Goal: Task Accomplishment & Management: Use online tool/utility

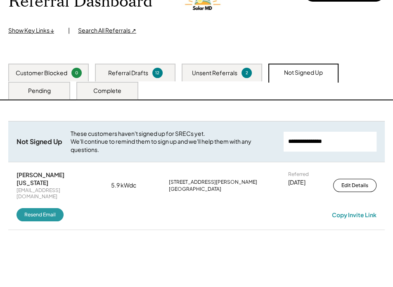
click at [96, 245] on div "Unsent Referrals These customers are now able to sign up. Send them their uniqu…" at bounding box center [196, 203] width 393 height 206
click at [43, 88] on div "Pending" at bounding box center [39, 91] width 23 height 8
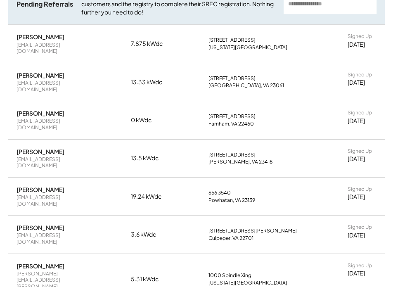
scroll to position [229, 0]
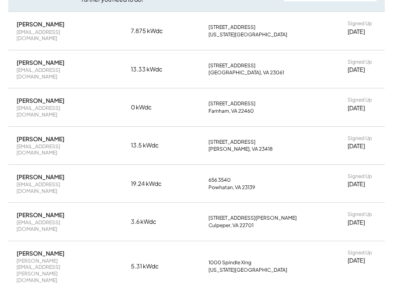
drag, startPoint x: 66, startPoint y: 185, endPoint x: 8, endPoint y: 185, distance: 57.7
click at [8, 203] on div "[PERSON_NAME] [EMAIL_ADDRESS][DOMAIN_NAME] 3.6 kWdc [STREET_ADDRESS][PERSON_NAM…" at bounding box center [196, 222] width 376 height 38
copy div "[PERSON_NAME]"
click at [52, 219] on div "[EMAIL_ADDRESS][DOMAIN_NAME]" at bounding box center [55, 225] width 78 height 13
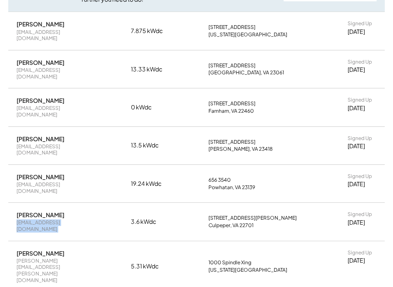
click at [52, 219] on div "[EMAIL_ADDRESS][DOMAIN_NAME]" at bounding box center [55, 225] width 78 height 13
copy div "[EMAIL_ADDRESS][DOMAIN_NAME]"
drag, startPoint x: 206, startPoint y: 183, endPoint x: 258, endPoint y: 184, distance: 52.0
click at [258, 203] on div "[PERSON_NAME] [EMAIL_ADDRESS][DOMAIN_NAME] 3.6 kWdc [STREET_ADDRESS][PERSON_NAM…" at bounding box center [196, 222] width 376 height 38
copy div "[STREET_ADDRESS][PERSON_NAME]"
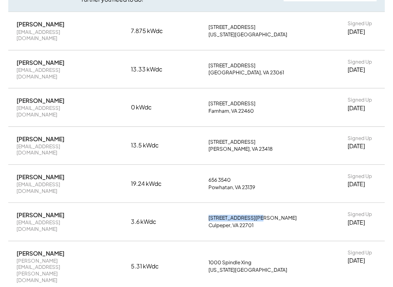
drag, startPoint x: 65, startPoint y: 152, endPoint x: 12, endPoint y: 150, distance: 52.4
click at [12, 165] on div "[PERSON_NAME] [EMAIL_ADDRESS][DOMAIN_NAME] 19.24 kWdc 656 3540 Powhatan, VA 231…" at bounding box center [196, 184] width 376 height 38
copy div "[PERSON_NAME]"
drag, startPoint x: 72, startPoint y: 120, endPoint x: 10, endPoint y: 120, distance: 61.9
click at [11, 127] on div "[PERSON_NAME] II [EMAIL_ADDRESS][DOMAIN_NAME] 13.5 kWdc [STREET_ADDRESS][PERSON…" at bounding box center [196, 146] width 376 height 38
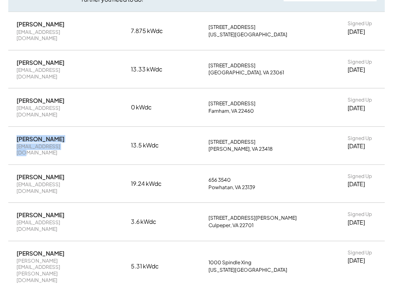
click at [16, 127] on div "[PERSON_NAME] II [EMAIL_ADDRESS][DOMAIN_NAME] 13.5 kWdc [STREET_ADDRESS][PERSON…" at bounding box center [196, 146] width 376 height 38
drag, startPoint x: 17, startPoint y: 118, endPoint x: 70, endPoint y: 118, distance: 53.2
click at [70, 135] on div "[PERSON_NAME] II [EMAIL_ADDRESS][DOMAIN_NAME]" at bounding box center [55, 145] width 78 height 21
copy div "[PERSON_NAME]"
drag, startPoint x: 66, startPoint y: 87, endPoint x: 6, endPoint y: 87, distance: 59.8
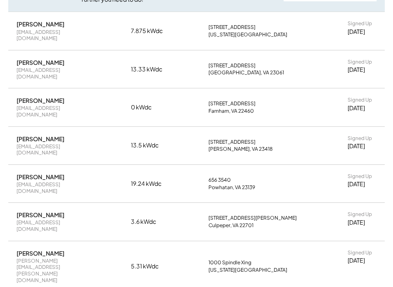
click at [6, 87] on div "Unsent Referrals These customers are now able to sign up. Send them their uniqu…" at bounding box center [196, 249] width 393 height 599
copy div "[PERSON_NAME]"
drag, startPoint x: 72, startPoint y: 56, endPoint x: 0, endPoint y: 54, distance: 72.2
click at [0, 54] on div "Unsent Referrals These customers are now able to sign up. Send them their uniqu…" at bounding box center [196, 249] width 393 height 599
copy div "[PERSON_NAME]"
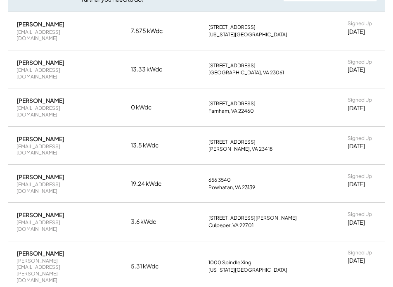
drag, startPoint x: 60, startPoint y: 24, endPoint x: 16, endPoint y: 24, distance: 44.5
click at [16, 24] on div "[PERSON_NAME] [EMAIL_ADDRESS][DOMAIN_NAME] 7.875 kWdc [STREET_ADDRESS][US_STATE…" at bounding box center [196, 31] width 376 height 38
copy div "[PERSON_NAME]"
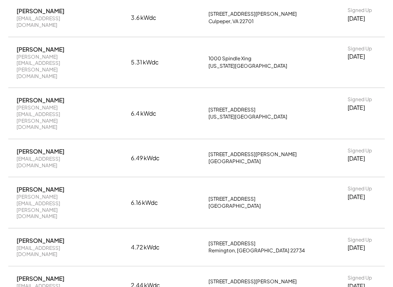
scroll to position [417, 0]
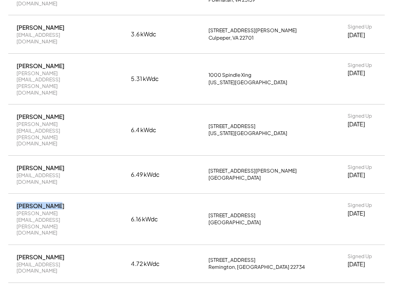
drag, startPoint x: 55, startPoint y: 125, endPoint x: 12, endPoint y: 126, distance: 42.9
click at [12, 193] on div "[PERSON_NAME] [PERSON_NAME][EMAIL_ADDRESS][PERSON_NAME][DOMAIN_NAME] 6.16 kWdc …" at bounding box center [196, 218] width 376 height 51
copy div "[PERSON_NAME]"
drag, startPoint x: 62, startPoint y: 93, endPoint x: 15, endPoint y: 92, distance: 46.6
click at [16, 156] on div "[PERSON_NAME] [EMAIL_ADDRESS][DOMAIN_NAME] 6.49 kWdc [STREET_ADDRESS][PERSON_NA…" at bounding box center [196, 175] width 376 height 38
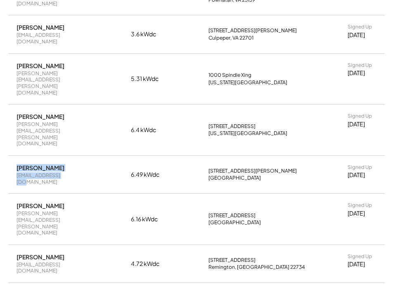
click at [17, 164] on div "[PERSON_NAME]" at bounding box center [40, 167] width 48 height 7
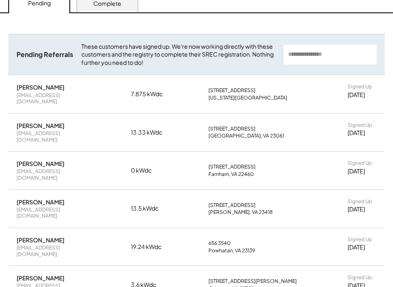
scroll to position [154, 0]
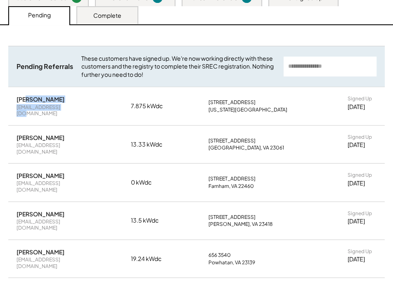
drag, startPoint x: 64, startPoint y: 99, endPoint x: 28, endPoint y: 96, distance: 36.4
click at [28, 96] on div "[PERSON_NAME] [EMAIL_ADDRESS][DOMAIN_NAME]" at bounding box center [55, 105] width 78 height 21
click at [28, 96] on div "[PERSON_NAME]" at bounding box center [40, 98] width 48 height 7
click at [25, 97] on div "[PERSON_NAME]" at bounding box center [40, 98] width 48 height 7
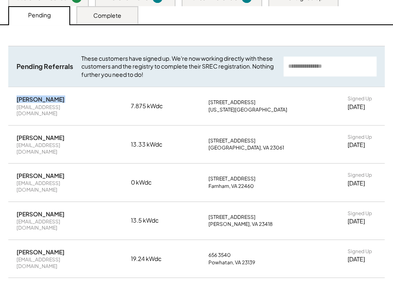
click at [25, 97] on div "[PERSON_NAME]" at bounding box center [40, 98] width 48 height 7
copy div "[PERSON_NAME]"
click at [163, 16] on div "Customer Blocked 0 Referral Drafts 12 Unsent Referrals 2 Not Signed Up Pending …" at bounding box center [196, 6] width 393 height 36
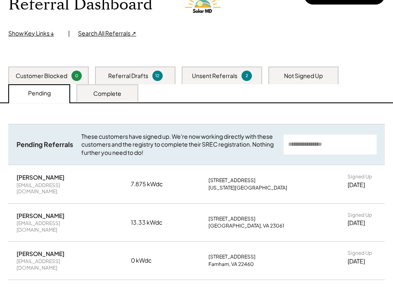
scroll to position [42, 0]
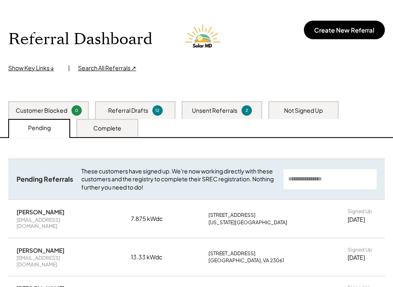
click at [109, 132] on div "Complete" at bounding box center [107, 128] width 62 height 18
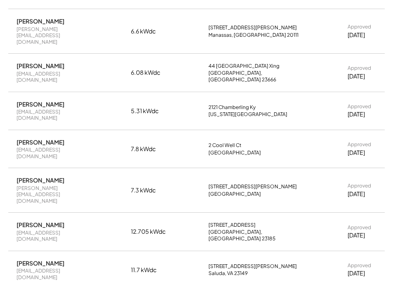
scroll to position [304, 0]
drag, startPoint x: 58, startPoint y: 137, endPoint x: 5, endPoint y: 138, distance: 52.8
drag, startPoint x: 81, startPoint y: 104, endPoint x: 9, endPoint y: 106, distance: 72.2
click at [9, 130] on div "[PERSON_NAME] [PERSON_NAME][EMAIL_ADDRESS][DOMAIN_NAME] 7.8 kWdc 2 Cool Well [G…" at bounding box center [196, 149] width 376 height 38
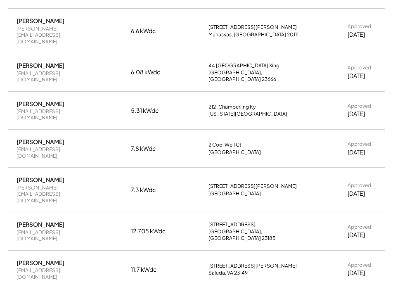
drag, startPoint x: 63, startPoint y: 73, endPoint x: 13, endPoint y: 74, distance: 49.9
click at [13, 92] on div "[PERSON_NAME] [EMAIL_ADDRESS][DOMAIN_NAME] 5.31 kWdc [STREET_ADDRESS][US_STATE]…" at bounding box center [196, 111] width 376 height 38
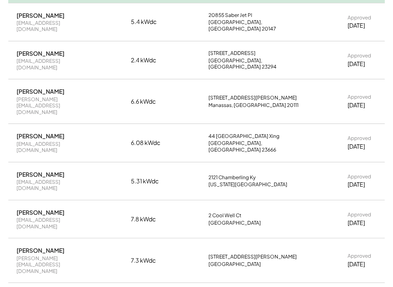
scroll to position [229, 0]
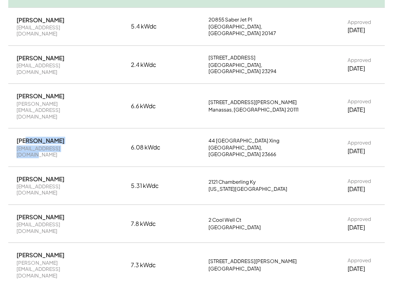
drag, startPoint x: 77, startPoint y: 117, endPoint x: 25, endPoint y: 117, distance: 52.0
click at [25, 137] on div "[PERSON_NAME] [EMAIL_ADDRESS][DOMAIN_NAME]" at bounding box center [55, 147] width 78 height 21
click at [25, 137] on div "[PERSON_NAME]" at bounding box center [40, 140] width 48 height 7
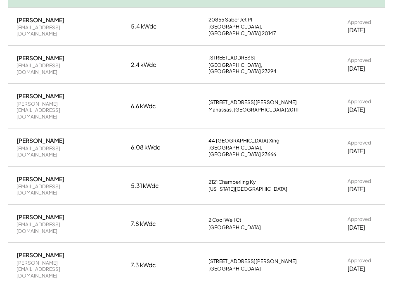
click at [69, 145] on div "[EMAIL_ADDRESS][DOMAIN_NAME]" at bounding box center [55, 151] width 78 height 13
drag, startPoint x: 58, startPoint y: 81, endPoint x: 10, endPoint y: 84, distance: 47.9
click at [10, 84] on div "[PERSON_NAME] [PERSON_NAME][EMAIL_ADDRESS][DOMAIN_NAME] 6.6 kWdc [STREET_ADDRES…" at bounding box center [196, 106] width 376 height 44
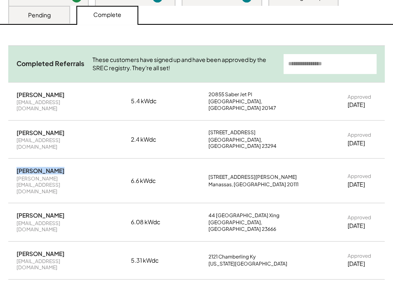
scroll to position [154, 0]
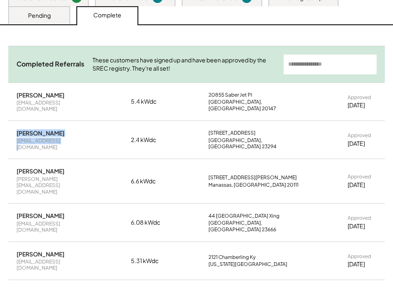
drag, startPoint x: 61, startPoint y: 126, endPoint x: 12, endPoint y: 125, distance: 48.3
click at [12, 125] on div "[PERSON_NAME] [EMAIL_ADDRESS][DOMAIN_NAME] 2.4 kWdc [STREET_ADDRESS][PERSON_NAM…" at bounding box center [196, 140] width 376 height 38
click at [16, 129] on div "[PERSON_NAME]" at bounding box center [40, 132] width 48 height 7
drag, startPoint x: 16, startPoint y: 127, endPoint x: 61, endPoint y: 125, distance: 44.6
click at [61, 125] on div "[PERSON_NAME] [EMAIL_ADDRESS][DOMAIN_NAME] 2.4 kWdc [STREET_ADDRESS][PERSON_NAM…" at bounding box center [196, 140] width 376 height 38
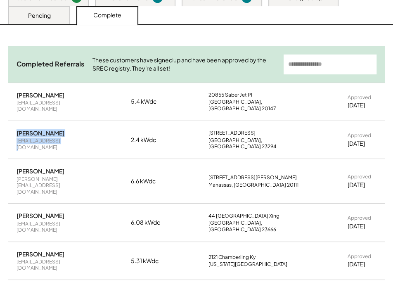
click at [57, 129] on div "[PERSON_NAME] [EMAIL_ADDRESS][DOMAIN_NAME]" at bounding box center [55, 139] width 78 height 21
click at [54, 129] on div "[PERSON_NAME]" at bounding box center [40, 132] width 48 height 7
click at [49, 129] on div "[PERSON_NAME]" at bounding box center [40, 132] width 48 height 7
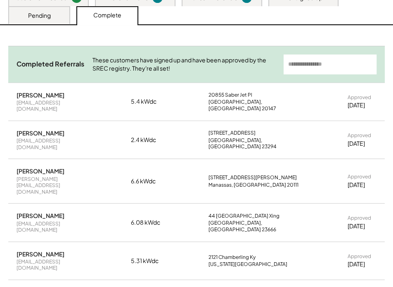
click at [22, 95] on div "[PERSON_NAME]" at bounding box center [40, 94] width 48 height 7
click at [60, 102] on div "[EMAIL_ADDRESS][DOMAIN_NAME]" at bounding box center [55, 105] width 78 height 13
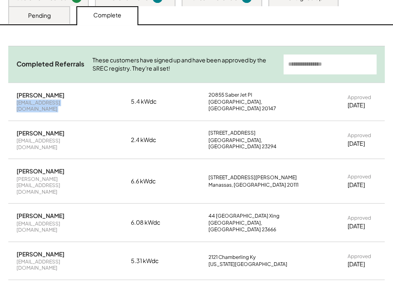
click at [60, 102] on div "[EMAIL_ADDRESS][DOMAIN_NAME]" at bounding box center [55, 105] width 78 height 13
click at [46, 129] on div "[PERSON_NAME]" at bounding box center [40, 132] width 48 height 7
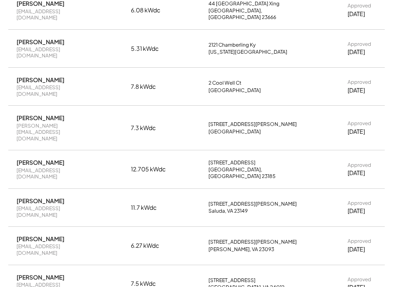
scroll to position [379, 0]
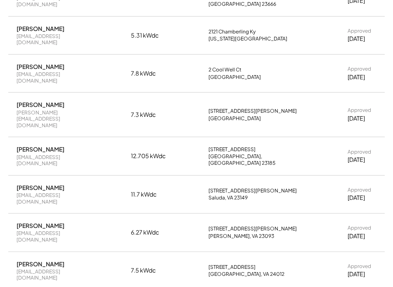
click at [24, 222] on div "[PERSON_NAME]" at bounding box center [40, 225] width 48 height 7
click at [64, 260] on div "[PERSON_NAME]" at bounding box center [40, 263] width 48 height 7
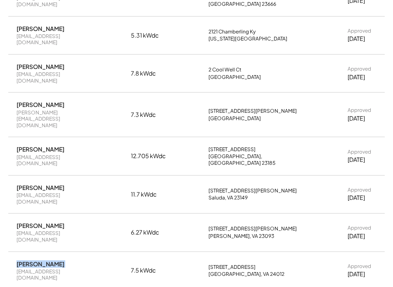
click at [64, 260] on div "[PERSON_NAME]" at bounding box center [40, 263] width 48 height 7
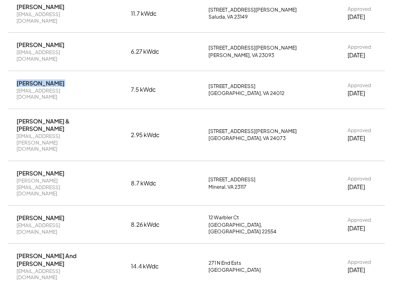
scroll to position [567, 0]
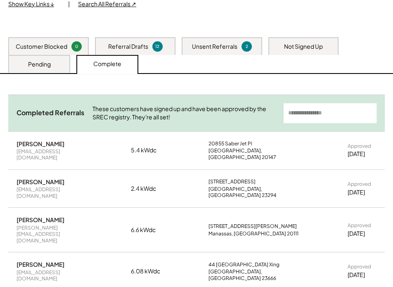
scroll to position [117, 0]
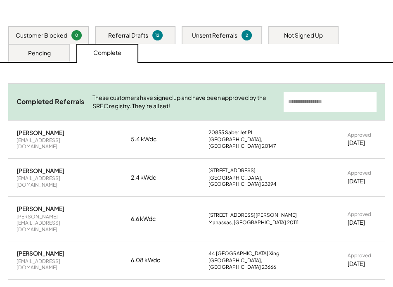
click at [41, 47] on div "Pending" at bounding box center [39, 53] width 62 height 18
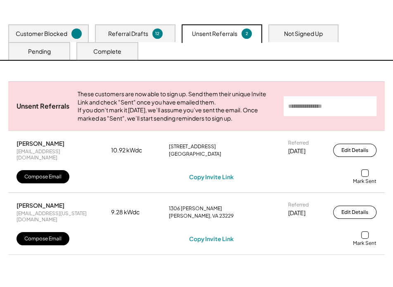
scroll to position [105, 0]
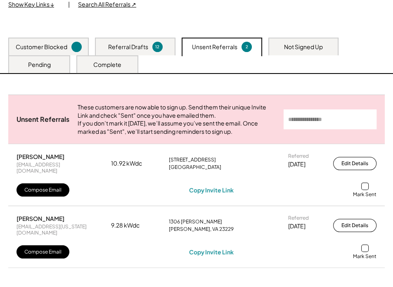
click at [45, 64] on div "Pending" at bounding box center [39, 65] width 23 height 8
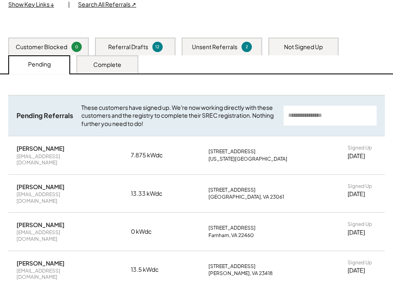
click at [38, 148] on div "[PERSON_NAME]" at bounding box center [40, 147] width 48 height 7
click at [40, 148] on div "[PERSON_NAME]" at bounding box center [40, 147] width 48 height 7
click at [38, 148] on div "[PERSON_NAME]" at bounding box center [40, 147] width 48 height 7
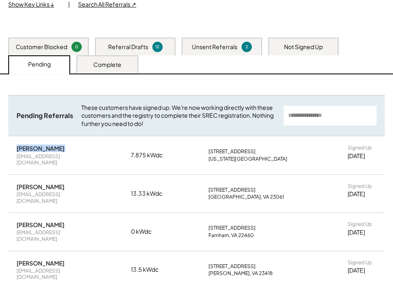
click at [38, 148] on div "[PERSON_NAME]" at bounding box center [40, 147] width 48 height 7
click at [50, 183] on div "[PERSON_NAME]" at bounding box center [40, 186] width 48 height 7
click at [51, 183] on div "[PERSON_NAME]" at bounding box center [40, 186] width 48 height 7
copy div "[PERSON_NAME]"
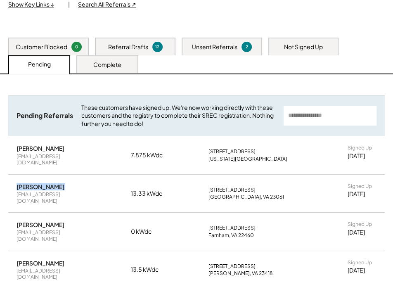
click at [32, 221] on div "[PERSON_NAME]" at bounding box center [40, 224] width 48 height 7
copy div "[PERSON_NAME]"
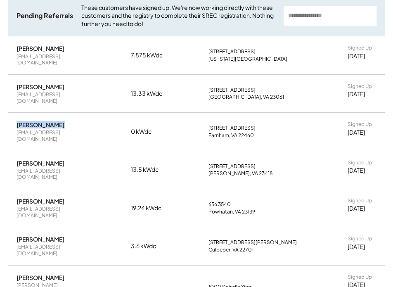
scroll to position [218, 0]
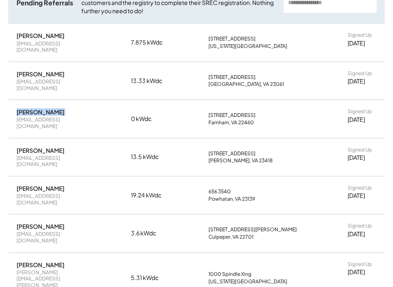
drag, startPoint x: 60, startPoint y: 132, endPoint x: 15, endPoint y: 131, distance: 44.6
click at [16, 138] on div "[PERSON_NAME] II [EMAIL_ADDRESS][DOMAIN_NAME] 13.5 kWdc [STREET_ADDRESS][PERSON…" at bounding box center [196, 157] width 376 height 38
copy div "Michael Morgan"
click at [57, 184] on div "[PERSON_NAME]" at bounding box center [40, 187] width 48 height 7
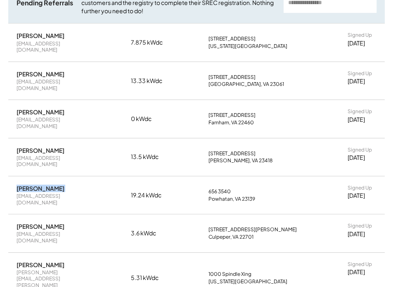
click at [57, 184] on div "[PERSON_NAME]" at bounding box center [40, 187] width 48 height 7
copy div "[PERSON_NAME]"
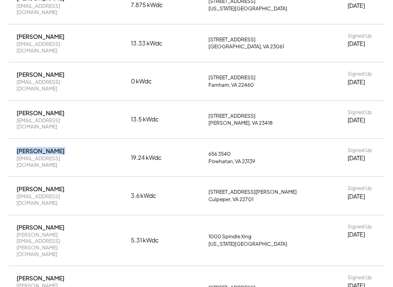
scroll to position [293, 0]
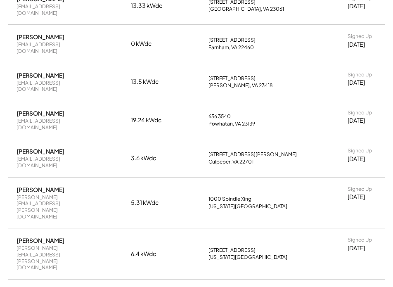
click at [49, 147] on div "[PERSON_NAME]" at bounding box center [40, 150] width 48 height 7
copy div "[PERSON_NAME]"
click at [52, 147] on div "Charles Jameson ccj1947@gmail.com" at bounding box center [55, 157] width 78 height 21
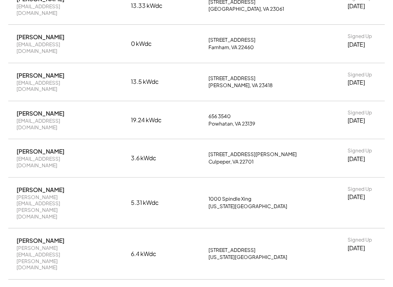
click at [52, 147] on div "[PERSON_NAME]" at bounding box center [40, 150] width 48 height 7
copy div "Jameson"
click at [38, 147] on div "[PERSON_NAME]" at bounding box center [40, 150] width 48 height 7
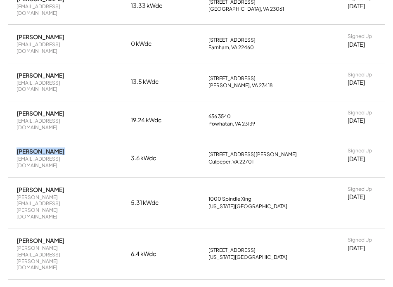
click at [38, 147] on div "[PERSON_NAME]" at bounding box center [40, 150] width 48 height 7
copy div "[PERSON_NAME]"
click at [37, 156] on div "[EMAIL_ADDRESS][DOMAIN_NAME]" at bounding box center [55, 162] width 78 height 13
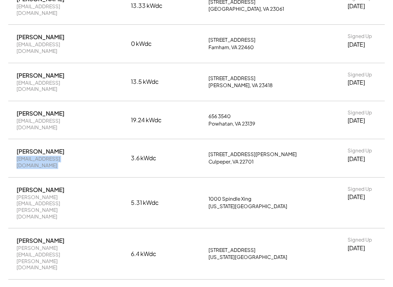
copy div "[EMAIL_ADDRESS][DOMAIN_NAME]"
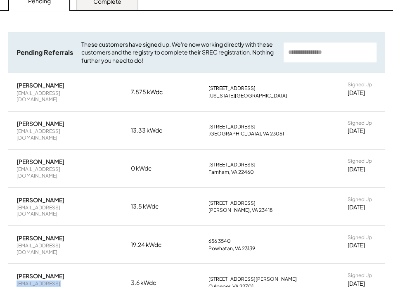
scroll to position [68, 0]
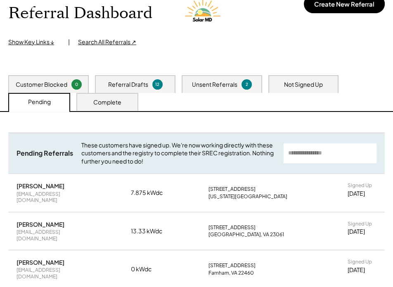
click at [13, 192] on div "[PERSON_NAME] [EMAIL_ADDRESS][DOMAIN_NAME] 7.875 kWdc [STREET_ADDRESS][US_STATE…" at bounding box center [196, 193] width 376 height 38
click at [99, 99] on div "Complete" at bounding box center [107, 102] width 28 height 8
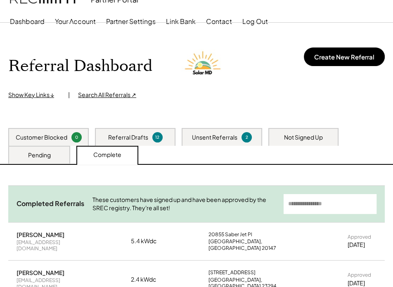
scroll to position [0, 0]
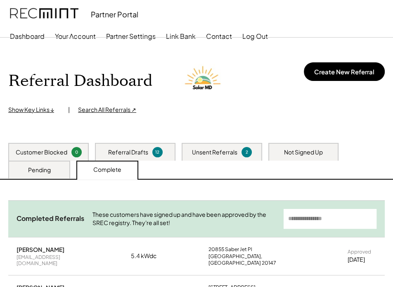
click at [29, 166] on div "Pending" at bounding box center [39, 170] width 23 height 8
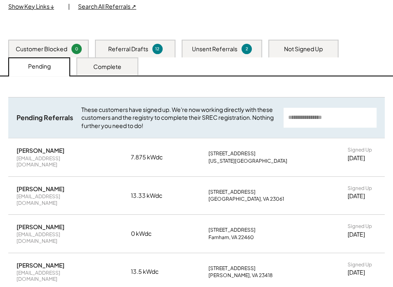
scroll to position [112, 0]
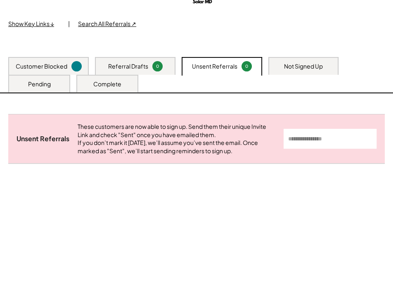
scroll to position [112, 0]
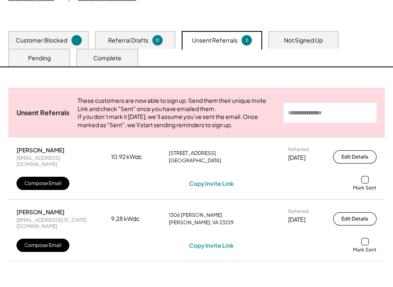
click at [285, 42] on div "Not Signed Up" at bounding box center [303, 40] width 39 height 8
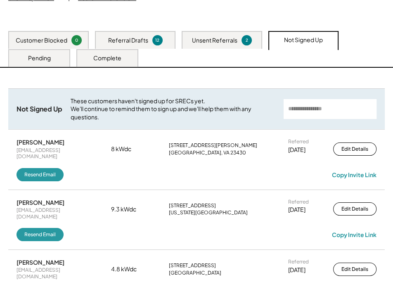
click at [45, 58] on div "Pending" at bounding box center [39, 58] width 23 height 8
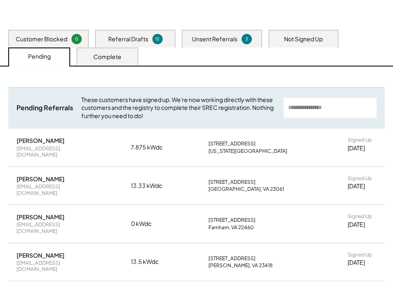
scroll to position [80, 0]
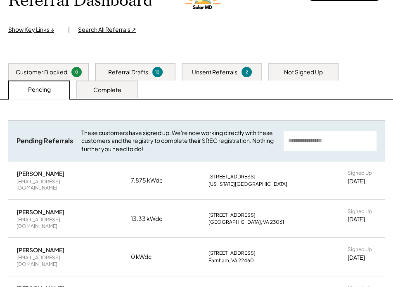
click at [46, 67] on div "Customer Blocked 0" at bounding box center [48, 72] width 80 height 18
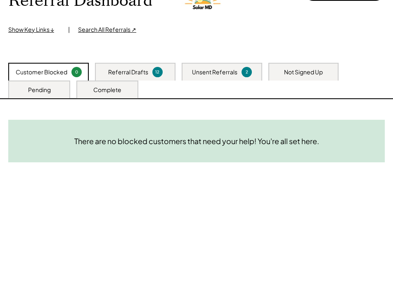
click at [34, 88] on div "Pending" at bounding box center [39, 90] width 23 height 8
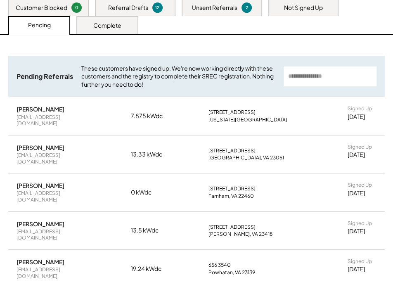
scroll to position [155, 0]
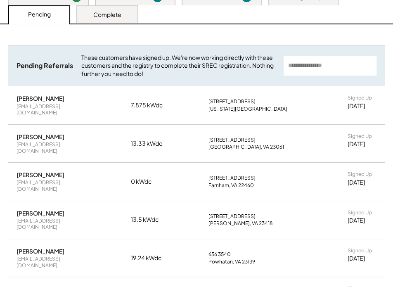
click at [118, 19] on div "Complete" at bounding box center [107, 14] width 62 height 18
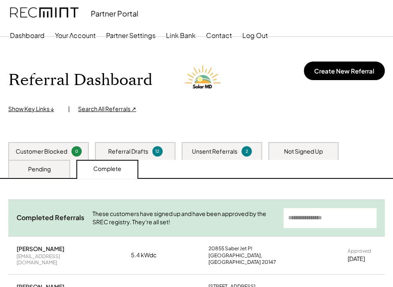
scroll to position [0, 0]
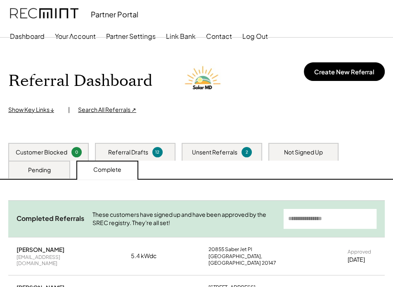
click at [47, 169] on div "Pending" at bounding box center [39, 170] width 23 height 8
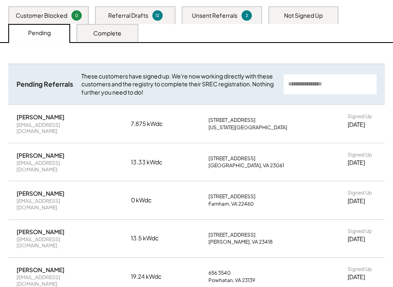
scroll to position [150, 0]
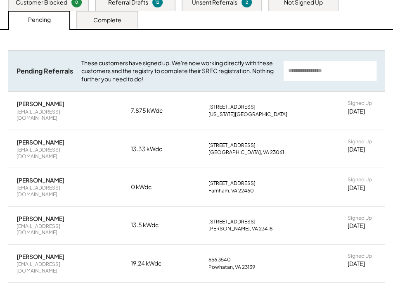
click at [37, 176] on div "[PERSON_NAME]" at bounding box center [40, 179] width 48 height 7
copy div "[PERSON_NAME]"
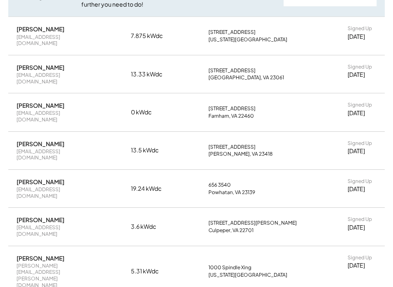
scroll to position [225, 0]
click at [30, 30] on div "[PERSON_NAME]" at bounding box center [40, 28] width 48 height 7
copy div "[PERSON_NAME]"
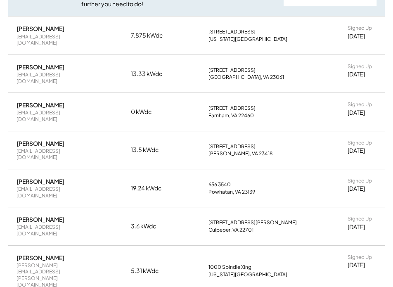
click at [88, 40] on div "[PERSON_NAME] [EMAIL_ADDRESS][DOMAIN_NAME] 7.875 kWdc [STREET_ADDRESS][US_STATE…" at bounding box center [196, 35] width 376 height 38
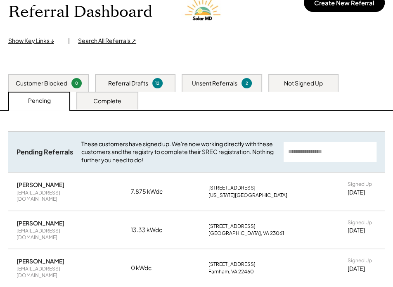
scroll to position [0, 0]
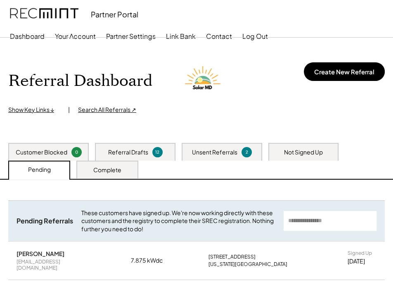
click at [99, 170] on div "Complete" at bounding box center [107, 170] width 28 height 8
